Goal: Answer question/provide support: Answer question/provide support

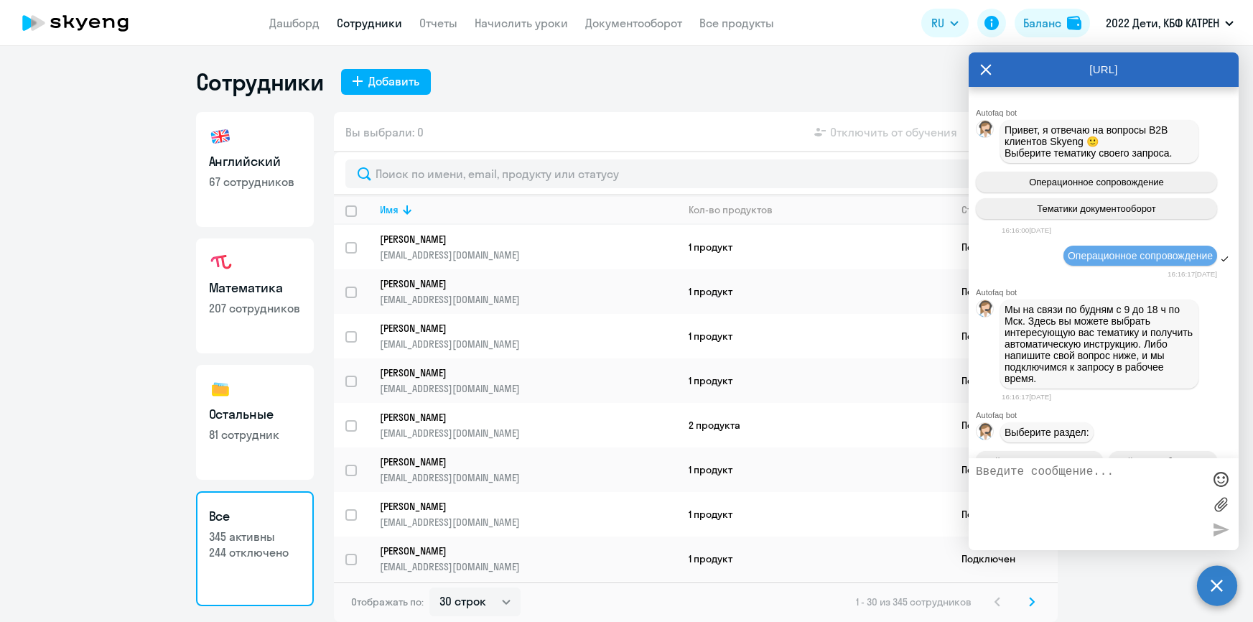
select select "30"
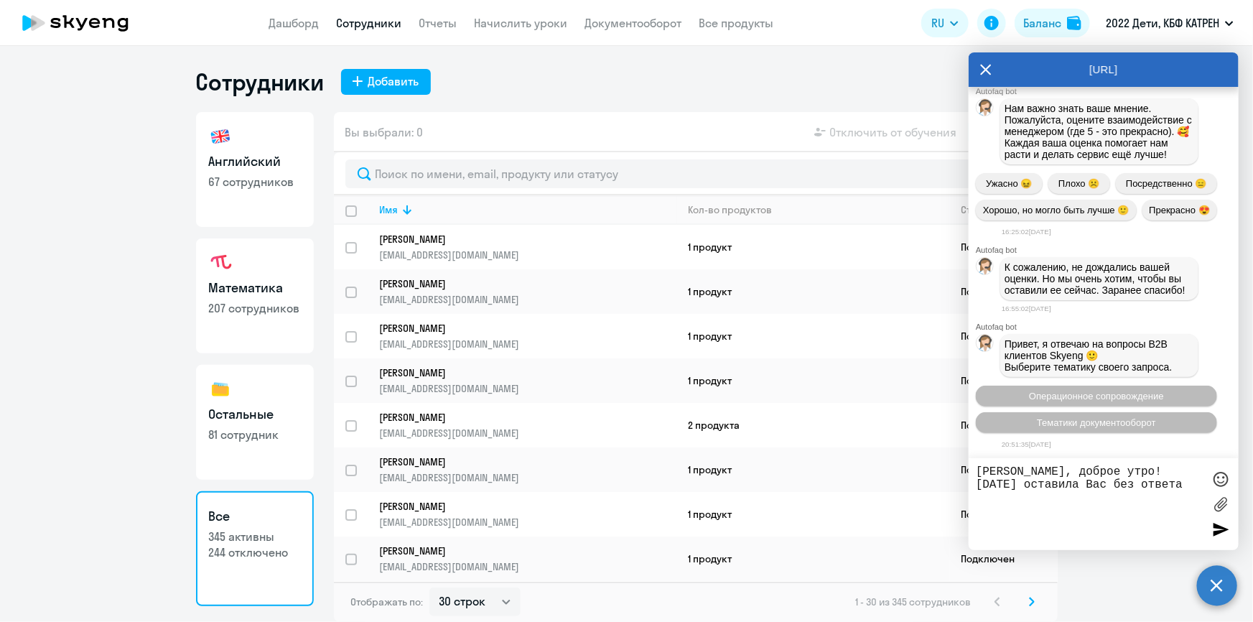
click at [1218, 477] on div at bounding box center [1221, 479] width 22 height 22
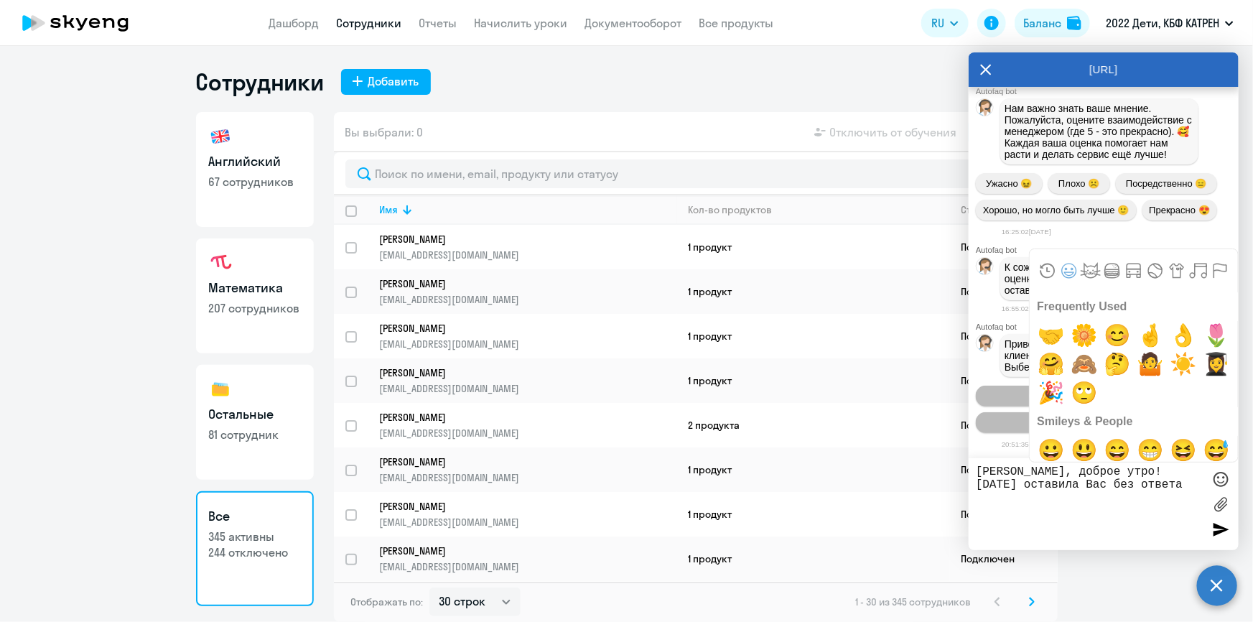
scroll to position [65, 0]
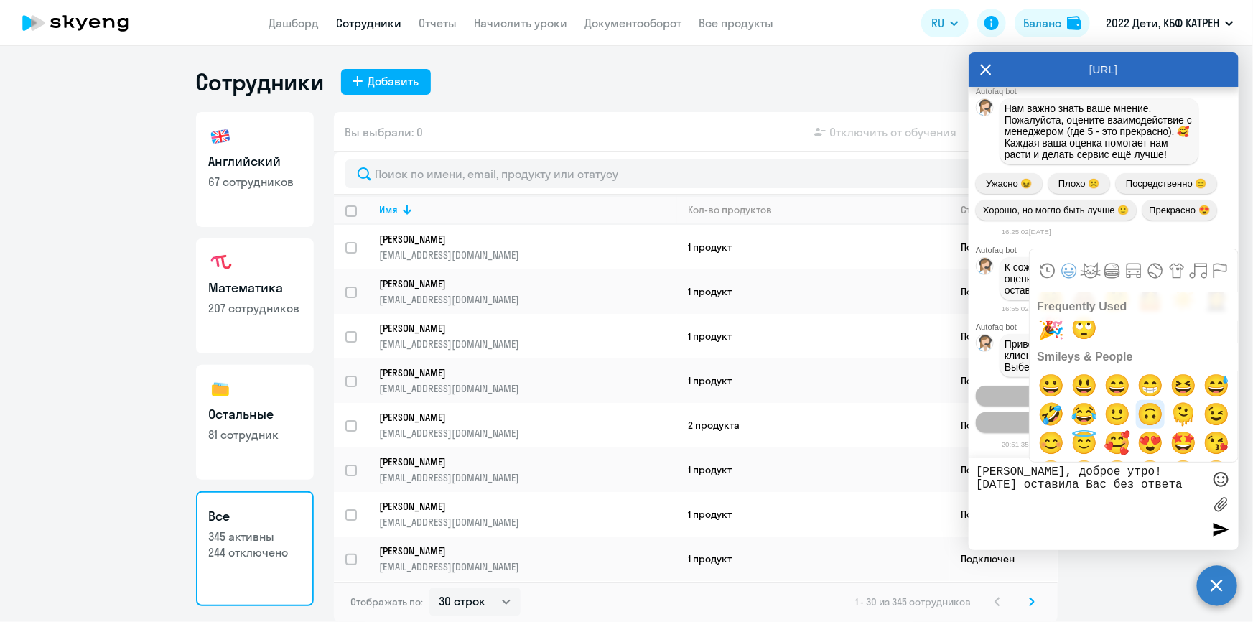
drag, startPoint x: 1149, startPoint y: 413, endPoint x: 1152, endPoint y: 458, distance: 45.3
click at [1149, 413] on span "🙃" at bounding box center [1151, 414] width 34 height 29
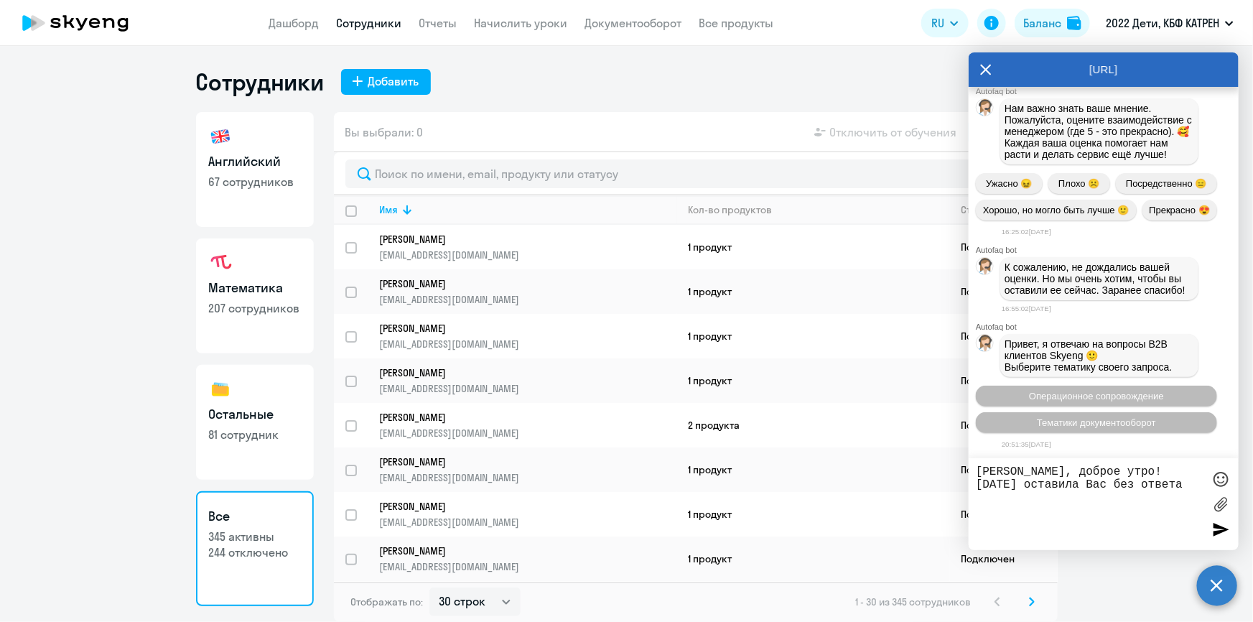
click at [1156, 487] on textarea "[PERSON_NAME], доброе утро! [DATE] оставила Вас без ответа🙃" at bounding box center [1089, 504] width 227 height 78
type textarea "[PERSON_NAME], доброе утро! [DATE] оставила Вас без ответа🙃"
drag, startPoint x: 1154, startPoint y: 491, endPoint x: 963, endPoint y: 465, distance: 192.8
click at [963, 465] on body "Дашборд Сотрудники Отчеты Начислить уроки Документооборот Все продукты Дашборд …" at bounding box center [626, 311] width 1253 height 622
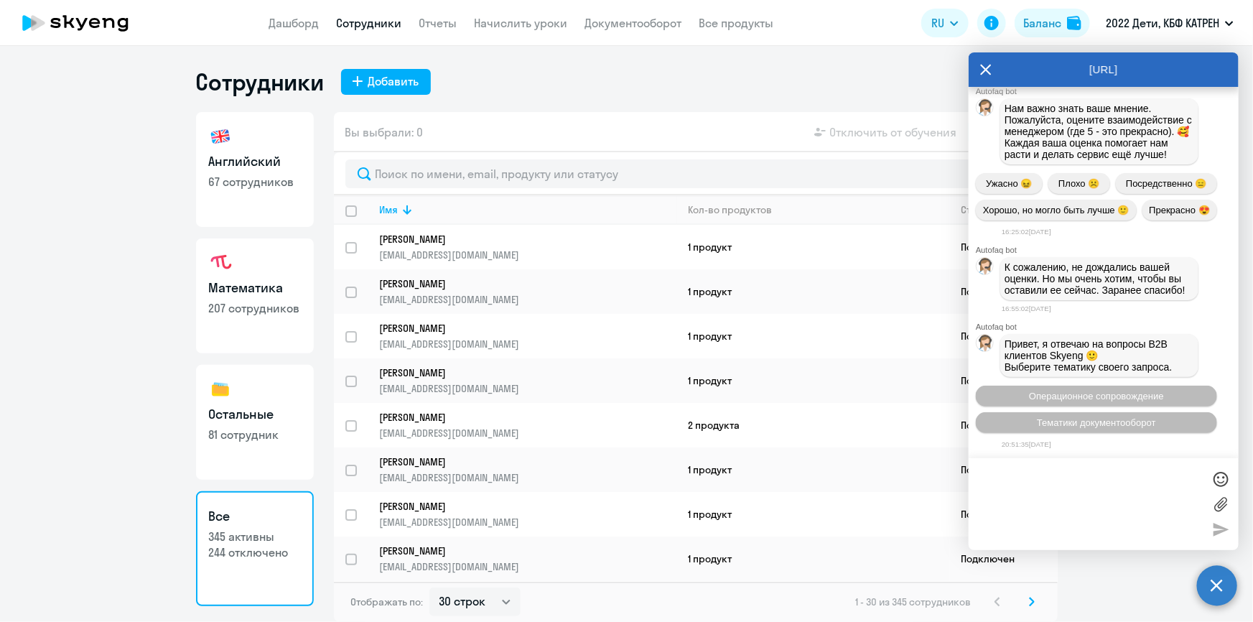
scroll to position [71412, 0]
drag, startPoint x: 1005, startPoint y: 149, endPoint x: 1090, endPoint y: 166, distance: 86.3
copy p "Да, у [PERSON_NAME] зафиксирован отпуск с 13.10 по 27.10."
